Goal: Find specific page/section: Find specific page/section

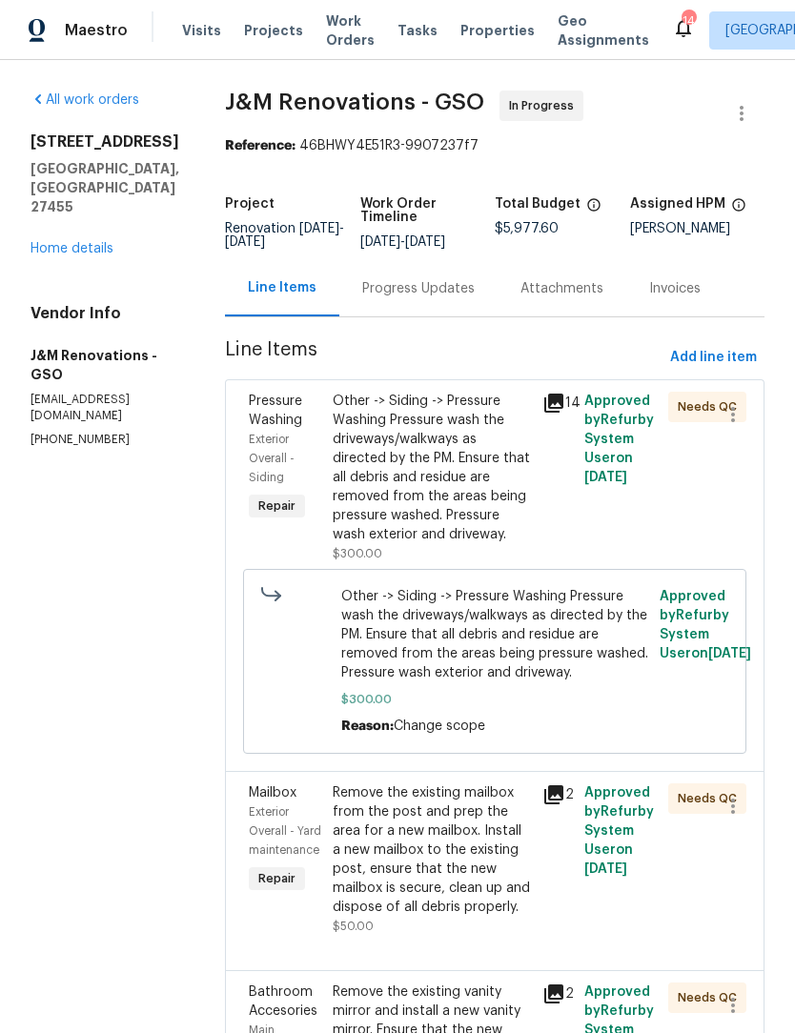
click at [92, 242] on link "Home details" at bounding box center [72, 248] width 83 height 13
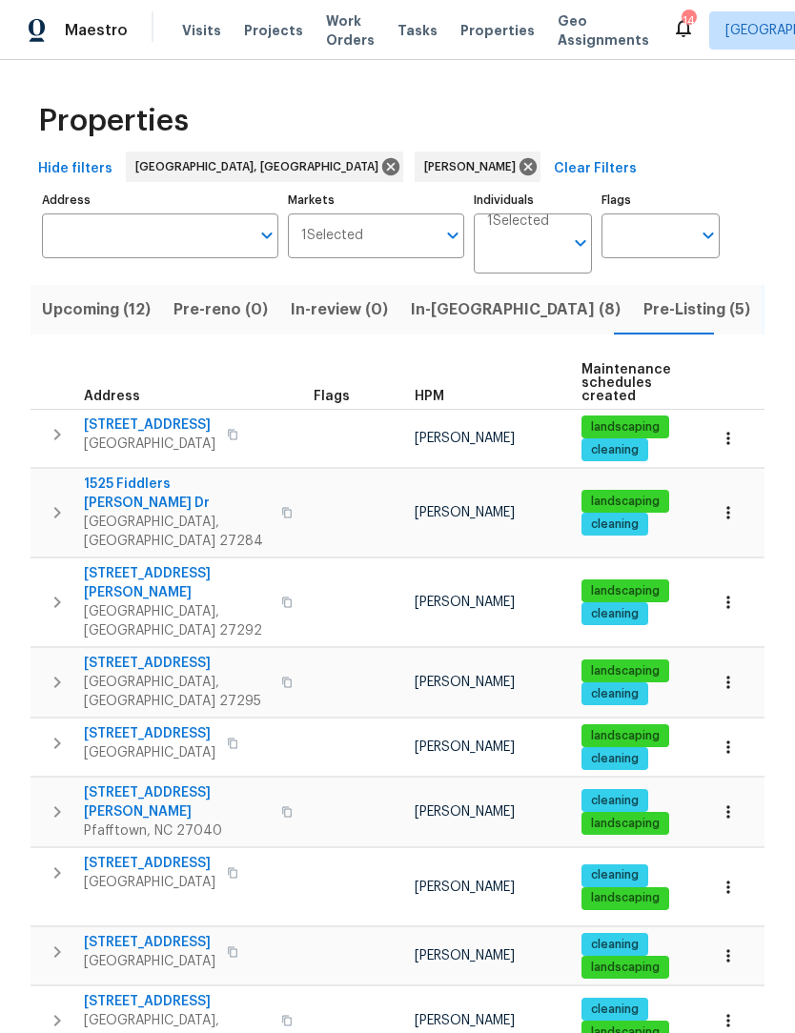
click at [455, 312] on span "In-[GEOGRAPHIC_DATA] (8)" at bounding box center [516, 309] width 210 height 27
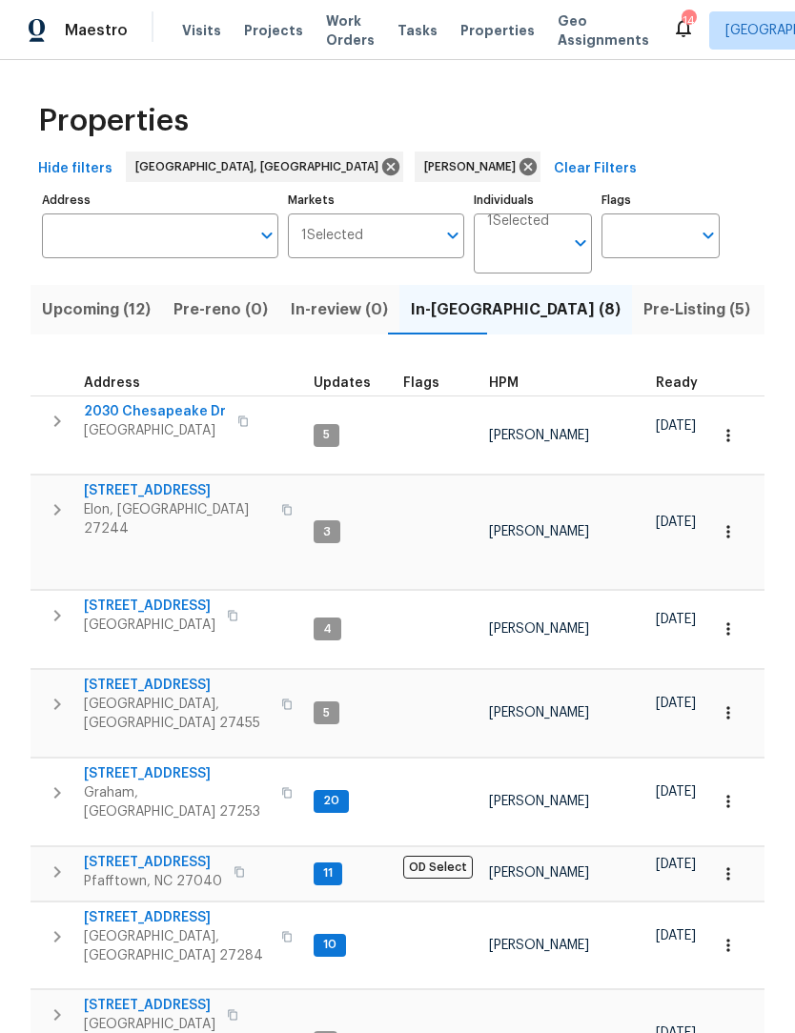
click at [102, 322] on span "Upcoming (12)" at bounding box center [96, 309] width 109 height 27
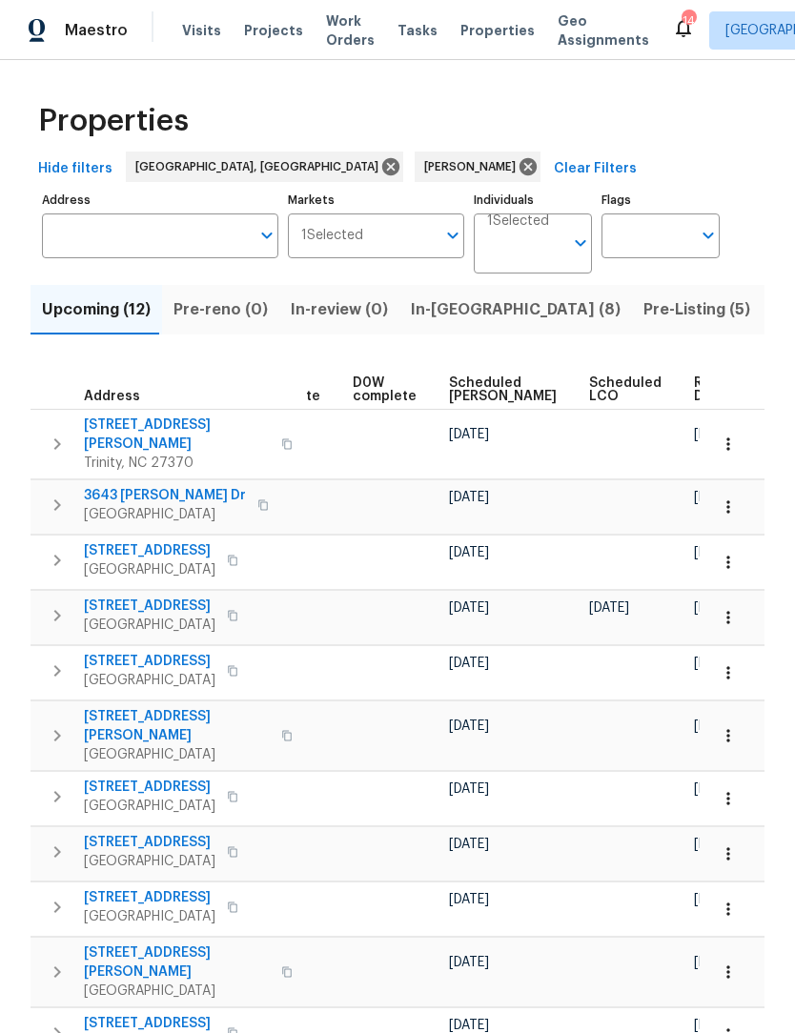
scroll to position [0, 479]
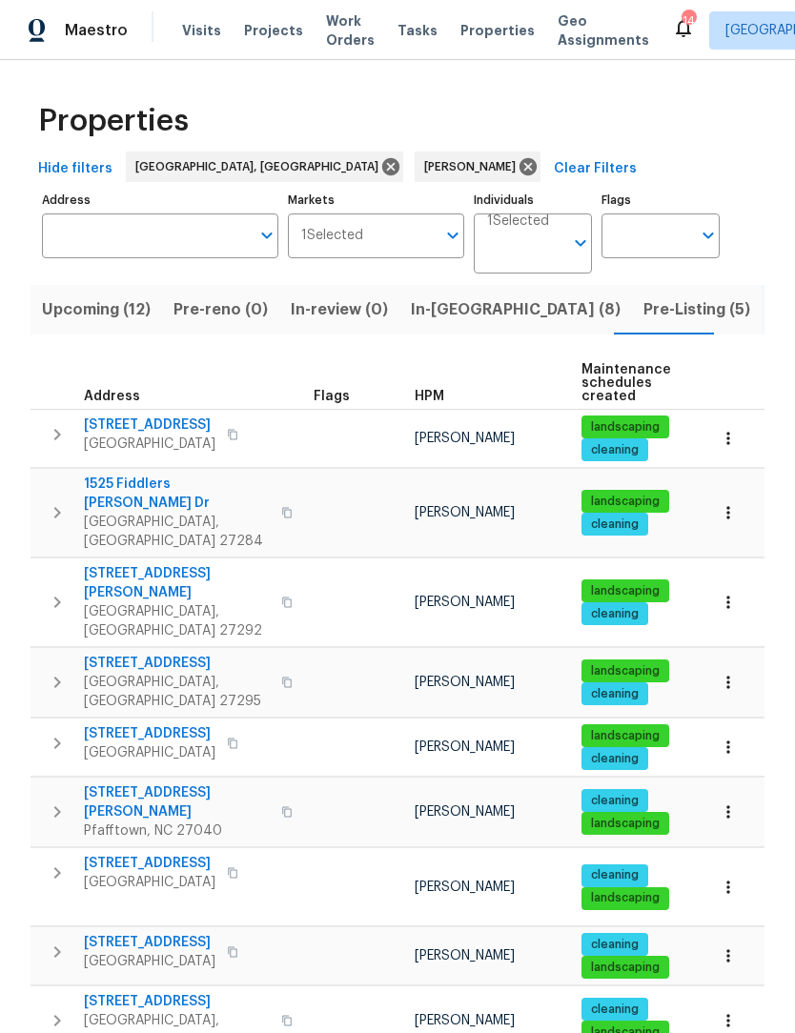
click at [119, 315] on span "Upcoming (12)" at bounding box center [96, 309] width 109 height 27
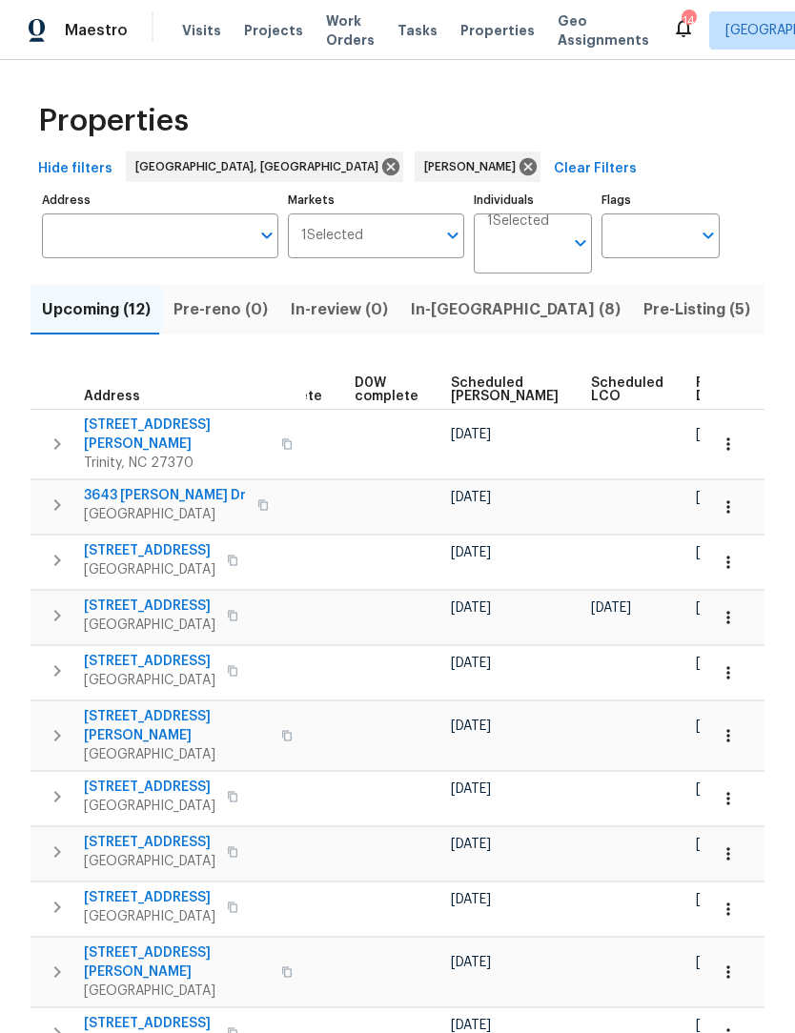
scroll to position [0, 478]
click at [697, 377] on span "Ready Date" at bounding box center [718, 390] width 42 height 27
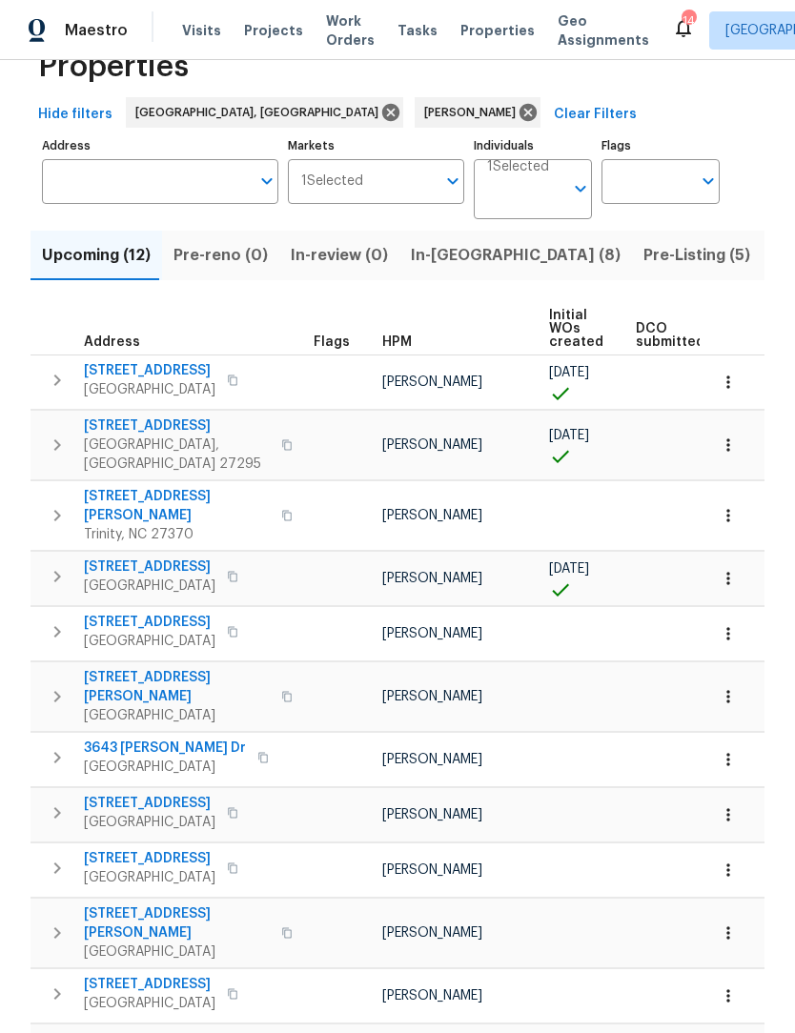
click at [643, 265] on span "Pre-Listing (5)" at bounding box center [696, 255] width 107 height 27
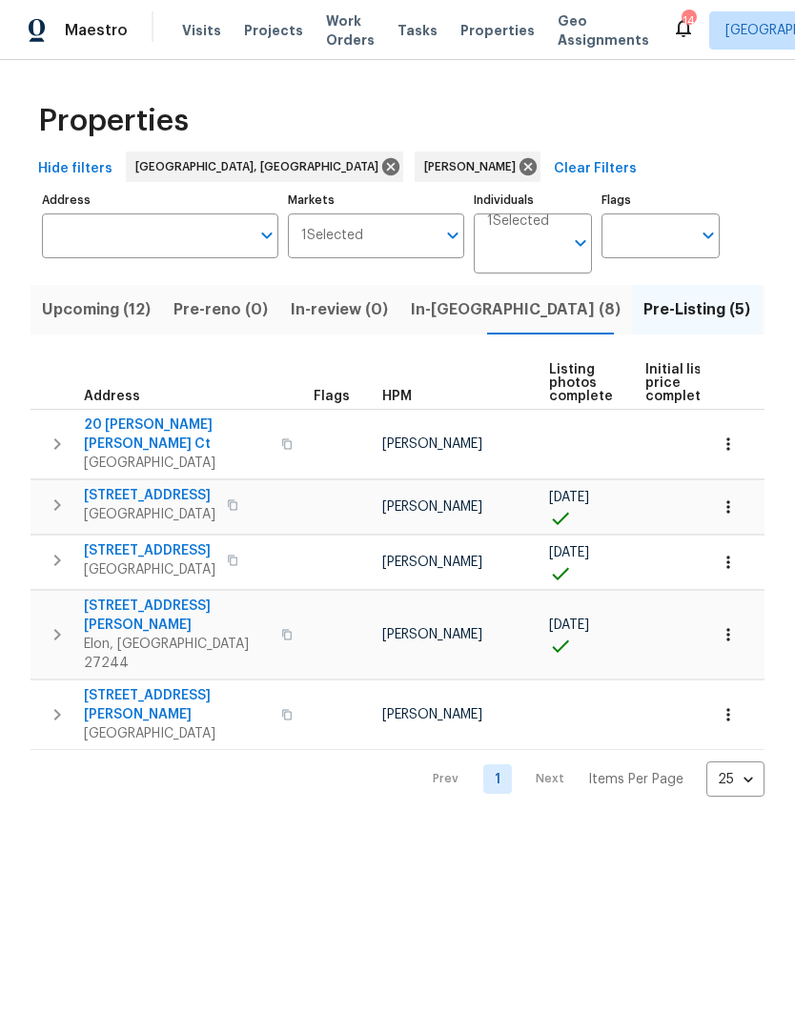
click at [455, 310] on span "In-[GEOGRAPHIC_DATA] (8)" at bounding box center [516, 309] width 210 height 27
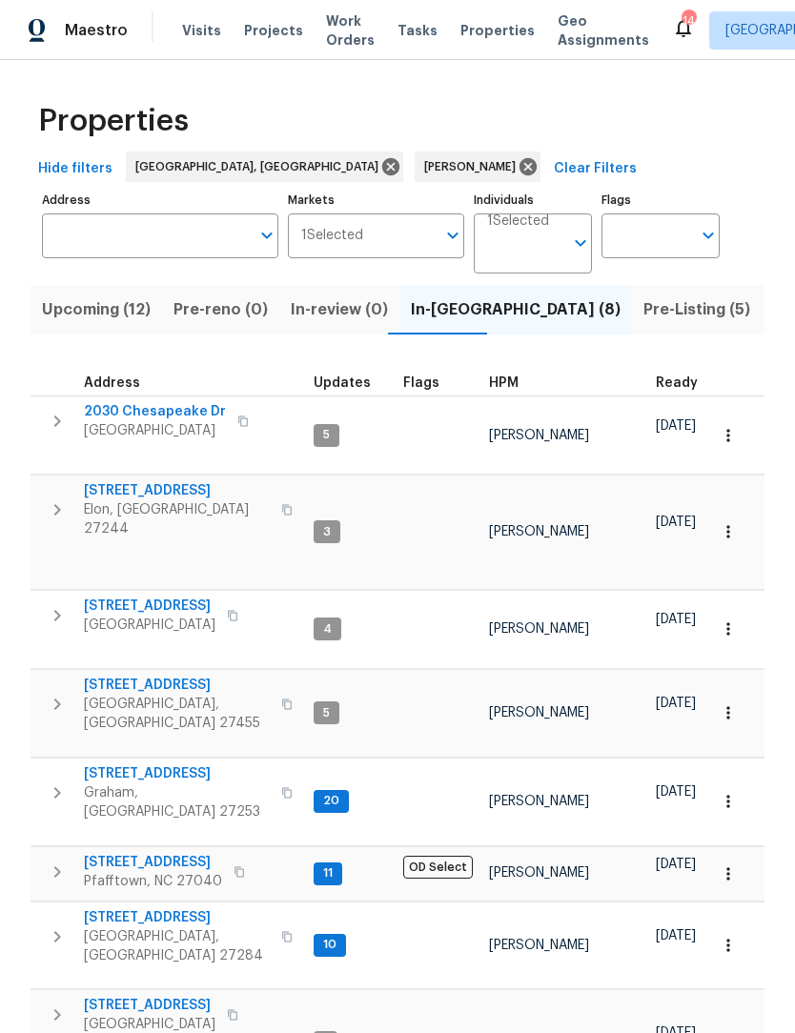
click at [54, 422] on icon "button" at bounding box center [57, 421] width 23 height 23
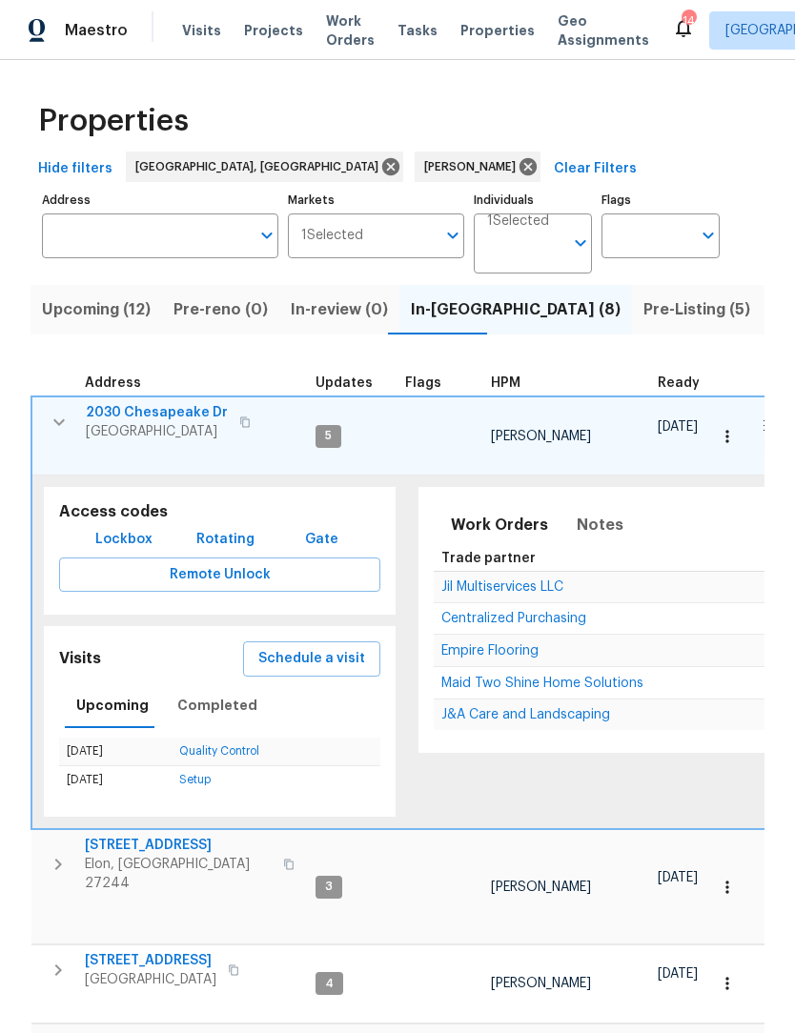
click at [71, 418] on button "button" at bounding box center [59, 422] width 38 height 38
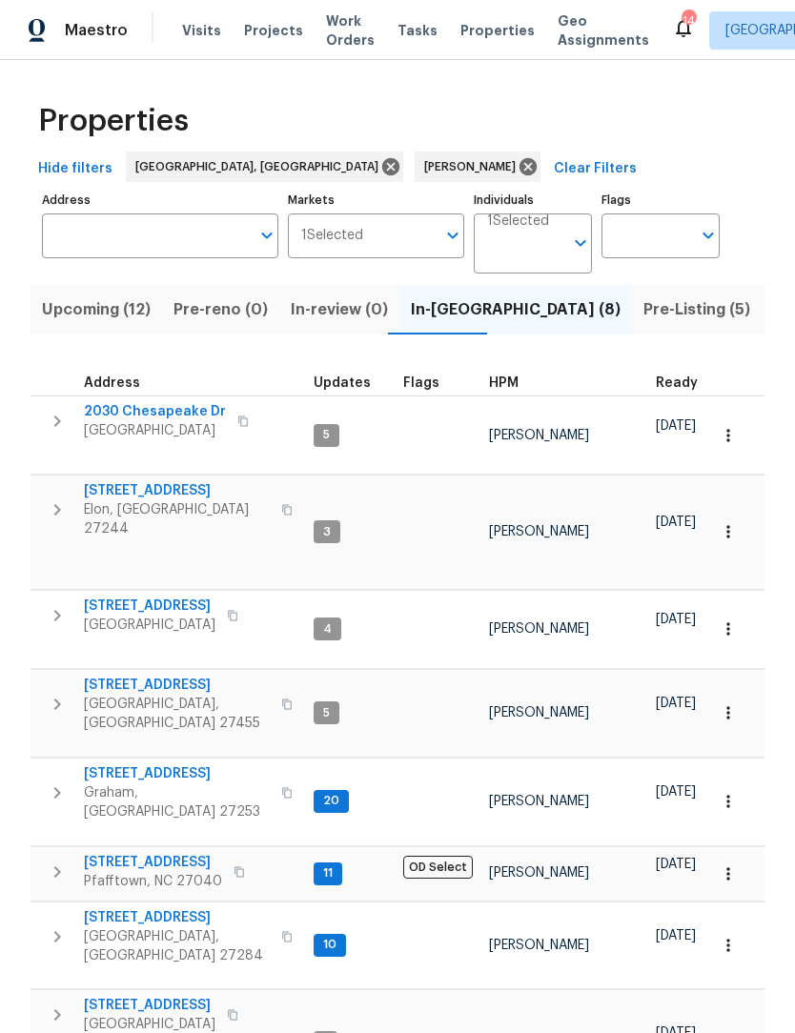
scroll to position [9, 0]
click at [656, 134] on div "Properties" at bounding box center [398, 121] width 734 height 61
click at [63, 499] on icon "button" at bounding box center [57, 510] width 23 height 23
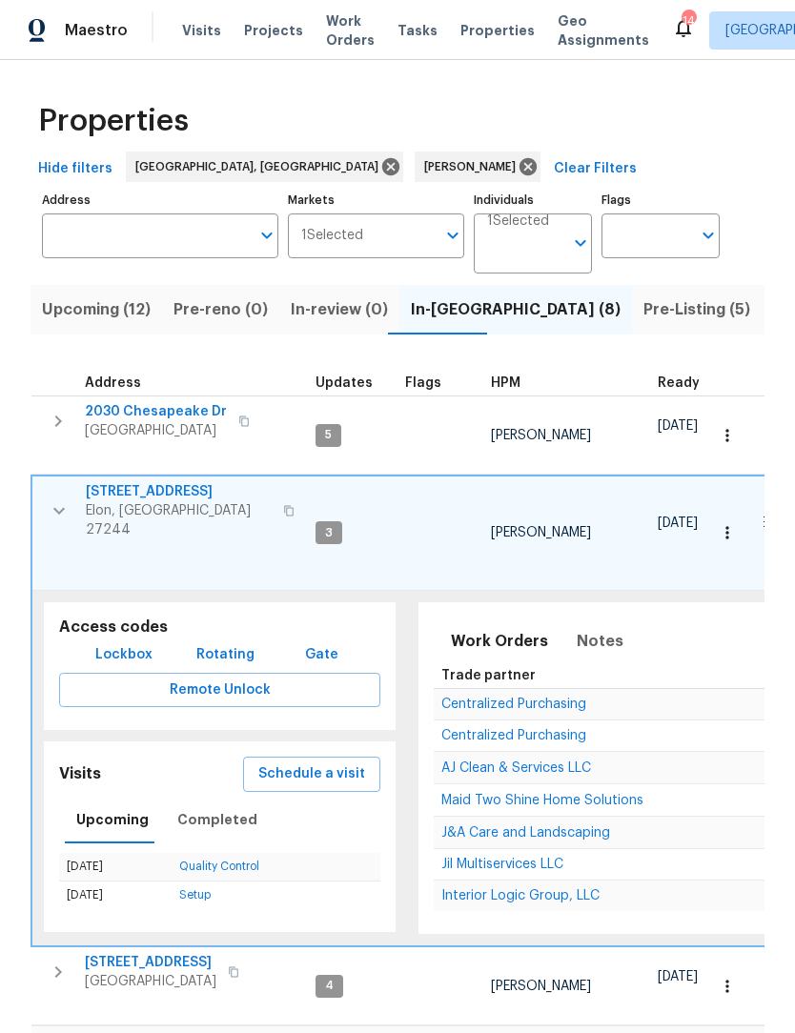
click at [60, 500] on icon "button" at bounding box center [59, 511] width 23 height 23
